Goal: Information Seeking & Learning: Learn about a topic

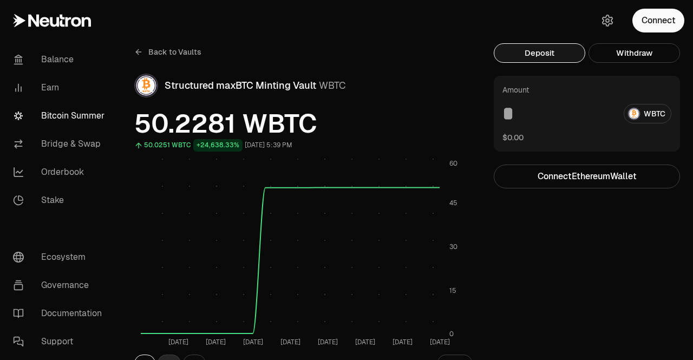
scroll to position [108, 0]
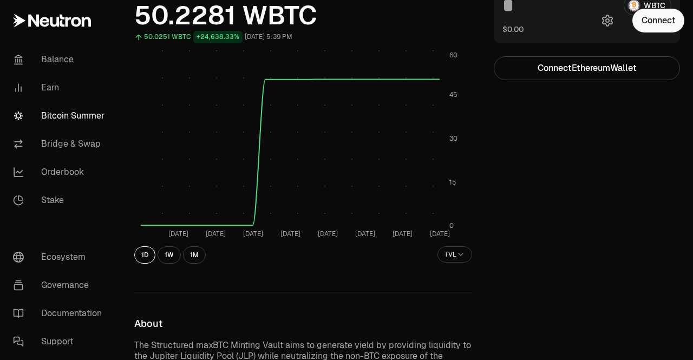
click at [185, 256] on button "1M" at bounding box center [194, 254] width 23 height 17
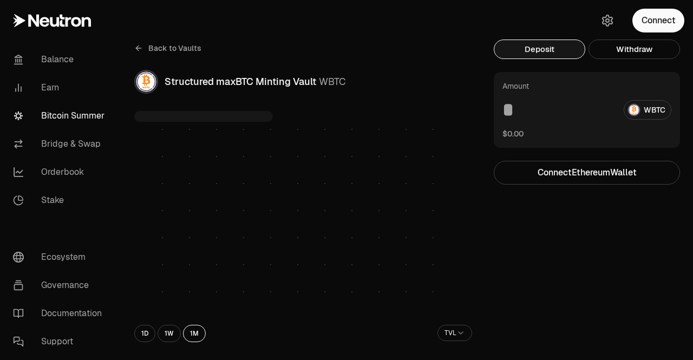
scroll to position [0, 0]
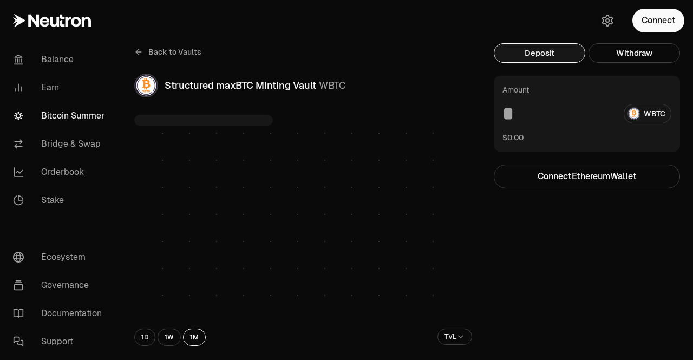
click at [198, 309] on rect at bounding box center [290, 220] width 299 height 177
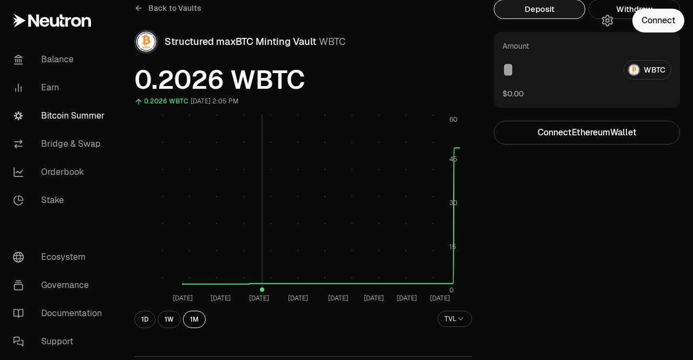
scroll to position [54, 0]
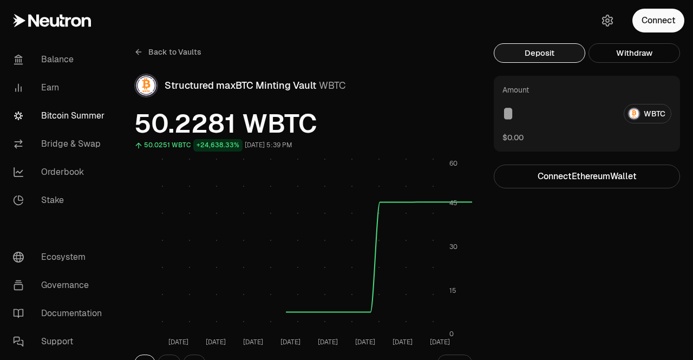
scroll to position [54, 0]
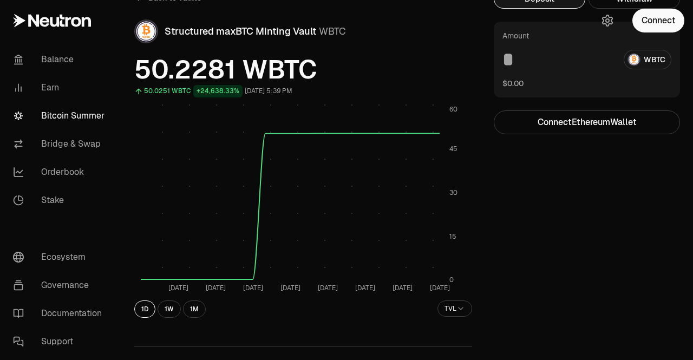
click at [172, 314] on button "1W" at bounding box center [169, 308] width 23 height 17
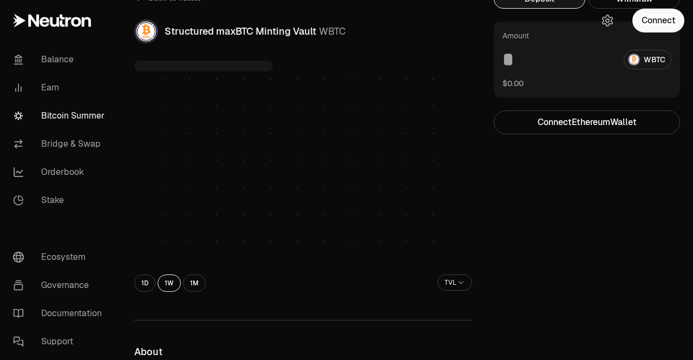
click at [196, 284] on button "1M" at bounding box center [194, 282] width 23 height 17
